Goal: Find specific page/section: Find specific page/section

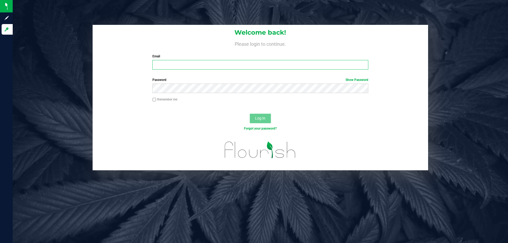
click at [188, 67] on input "Email" at bounding box center [260, 65] width 216 height 10
type input "[EMAIL_ADDRESS][DOMAIN_NAME]"
click at [250, 114] on button "Log In" at bounding box center [260, 119] width 21 height 10
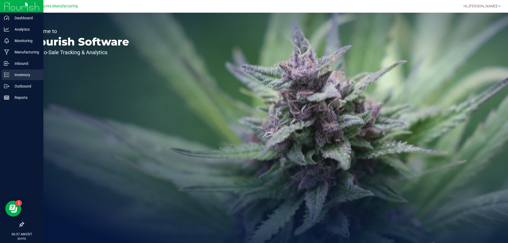
click at [18, 74] on p "Inventory" at bounding box center [25, 75] width 32 height 6
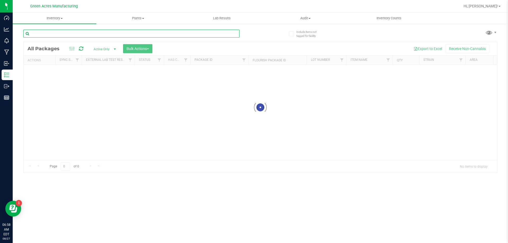
click at [95, 30] on input "text" at bounding box center [131, 34] width 216 height 8
click at [93, 37] on input "2736446042468498" at bounding box center [131, 34] width 216 height 8
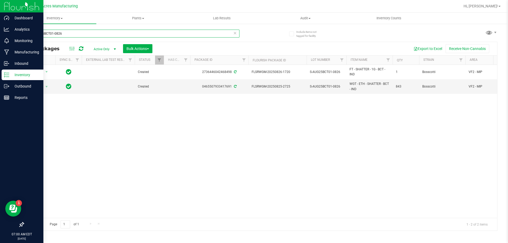
type input "S-AUG25BCT01-0826"
